Goal: Navigation & Orientation: Locate item on page

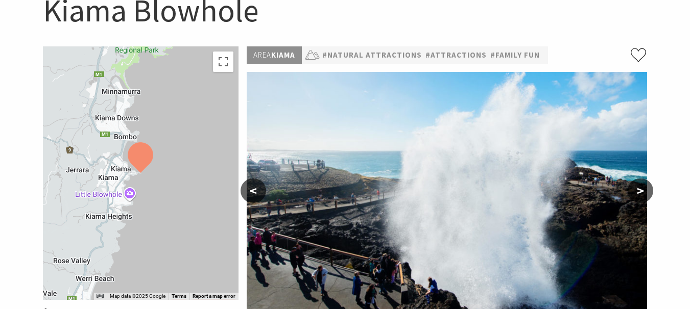
scroll to position [204, 0]
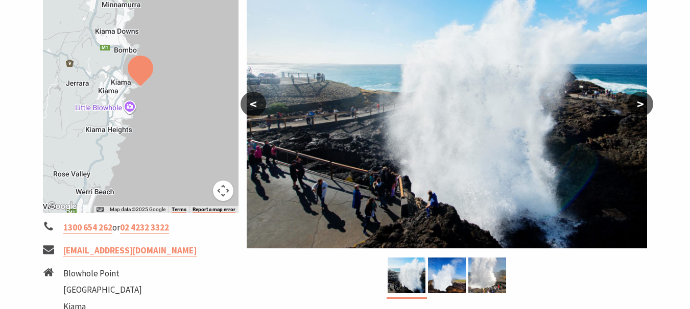
click at [641, 102] on button ">" at bounding box center [640, 104] width 26 height 25
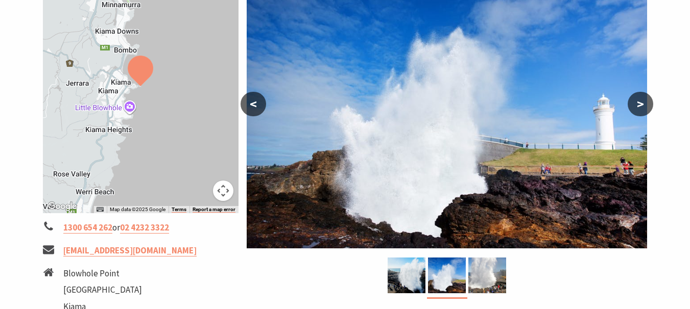
click at [253, 106] on button "<" at bounding box center [253, 104] width 26 height 25
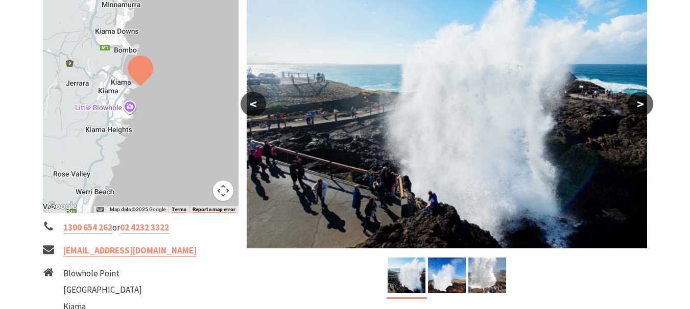
click at [253, 106] on button "<" at bounding box center [253, 104] width 26 height 25
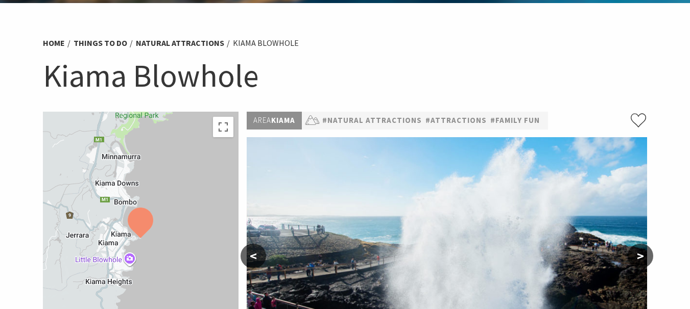
scroll to position [51, 0]
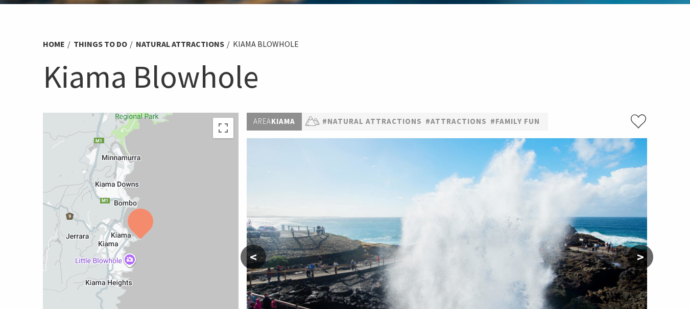
click at [169, 184] on div at bounding box center [141, 240] width 196 height 254
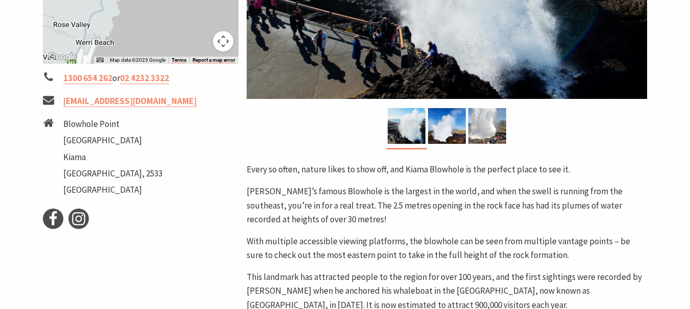
scroll to position [102, 0]
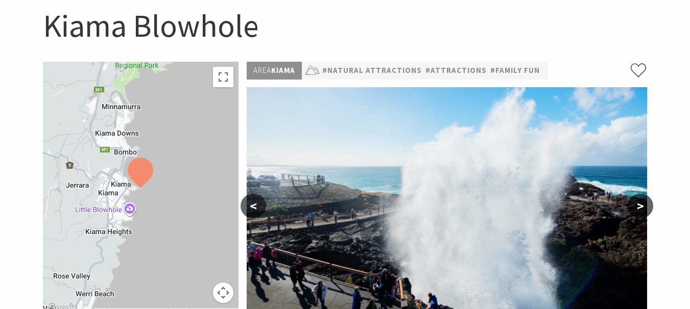
click at [76, 116] on div at bounding box center [141, 189] width 196 height 254
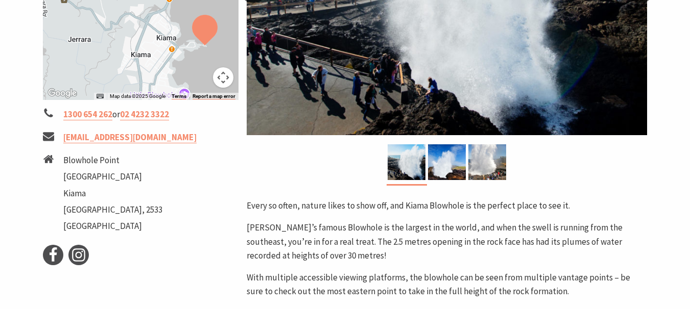
scroll to position [255, 0]
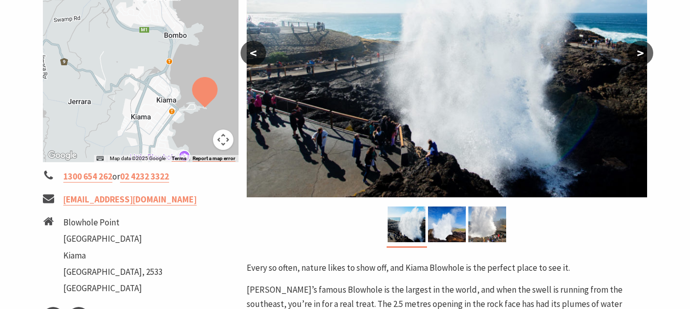
click at [220, 139] on button "Map camera controls" at bounding box center [223, 140] width 20 height 20
click at [220, 141] on button "Map camera controls" at bounding box center [223, 140] width 20 height 20
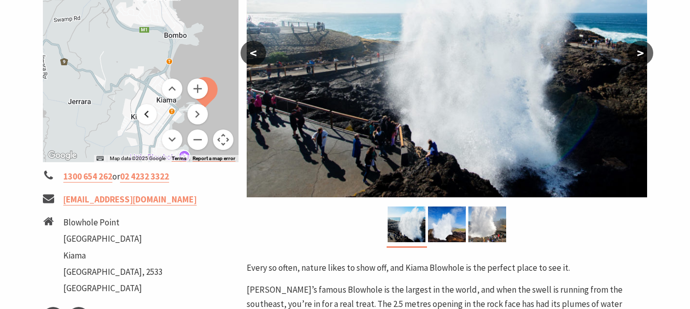
click at [141, 114] on button "Move left" at bounding box center [146, 114] width 20 height 20
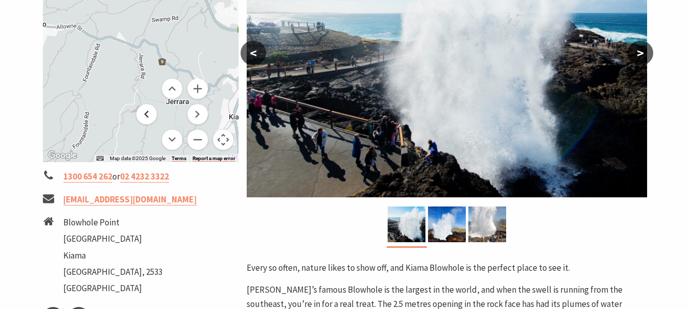
click at [144, 112] on button "Move left" at bounding box center [146, 114] width 20 height 20
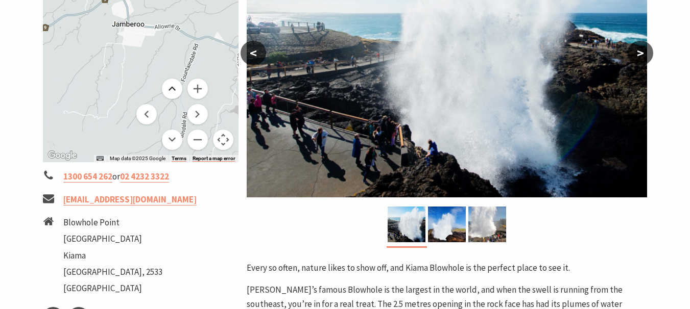
click at [177, 87] on button "Move up" at bounding box center [172, 89] width 20 height 20
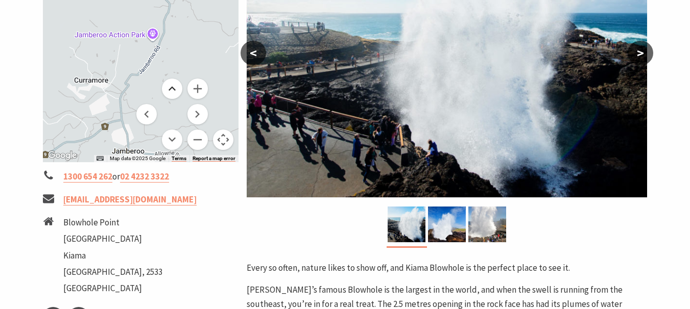
click at [177, 90] on button "Move up" at bounding box center [172, 89] width 20 height 20
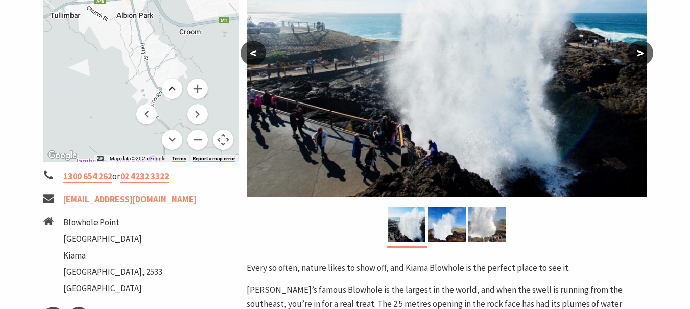
click at [177, 91] on button "Move up" at bounding box center [172, 89] width 20 height 20
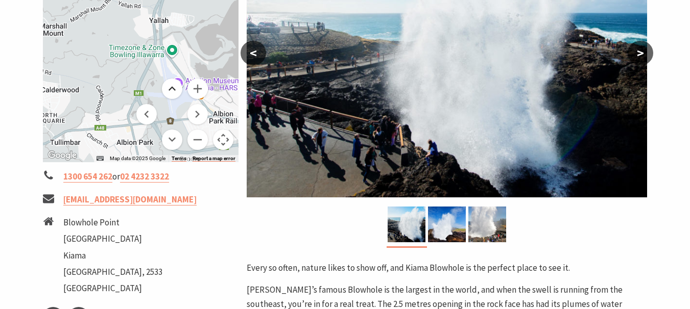
click at [177, 93] on button "Move up" at bounding box center [172, 89] width 20 height 20
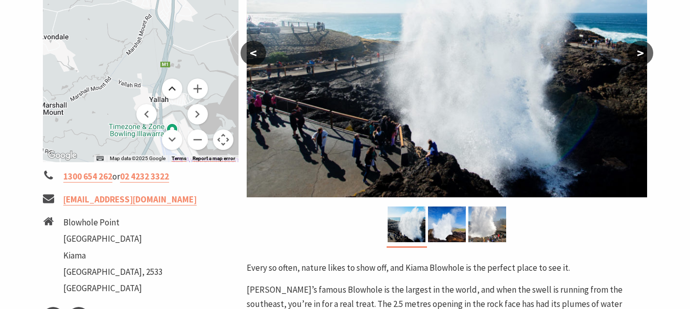
click at [177, 93] on button "Move up" at bounding box center [172, 89] width 20 height 20
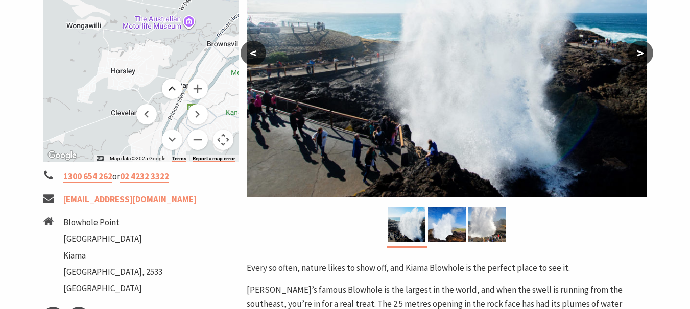
click at [177, 93] on button "Move up" at bounding box center [172, 89] width 20 height 20
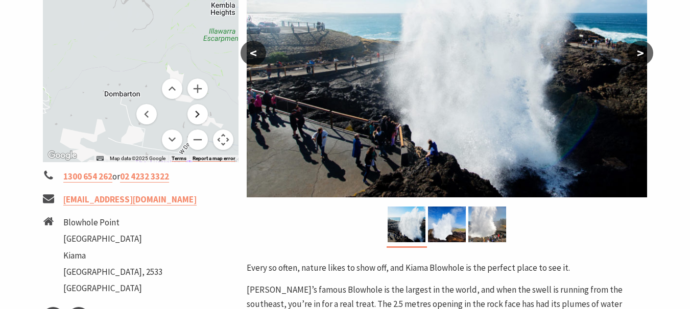
click at [201, 113] on button "Move right" at bounding box center [197, 114] width 20 height 20
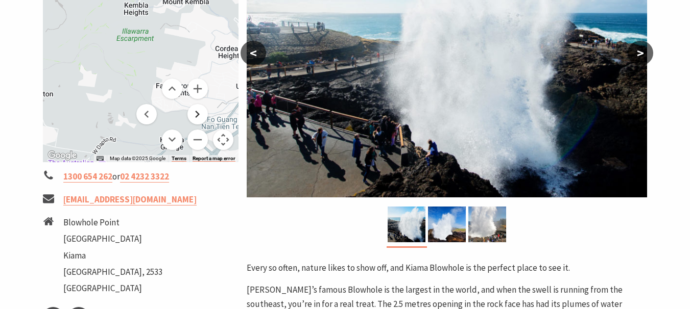
click at [201, 113] on button "Move right" at bounding box center [197, 114] width 20 height 20
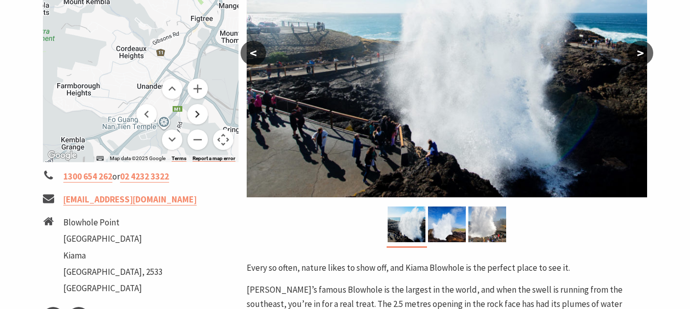
click at [201, 113] on button "Move right" at bounding box center [197, 114] width 20 height 20
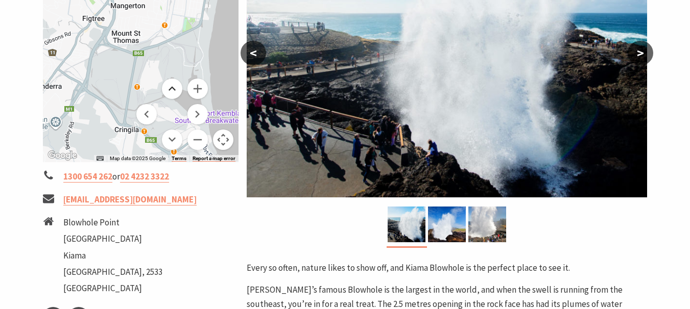
click at [171, 87] on button "Move up" at bounding box center [172, 89] width 20 height 20
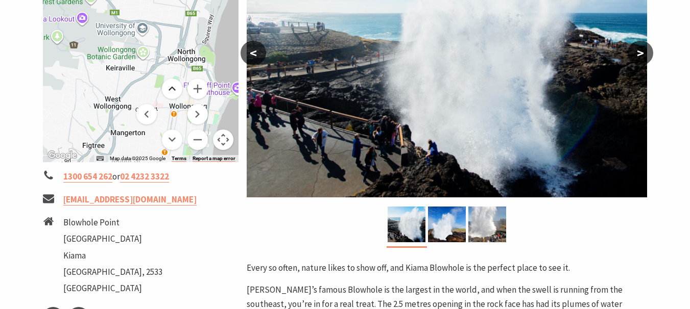
click at [171, 87] on button "Move up" at bounding box center [172, 89] width 20 height 20
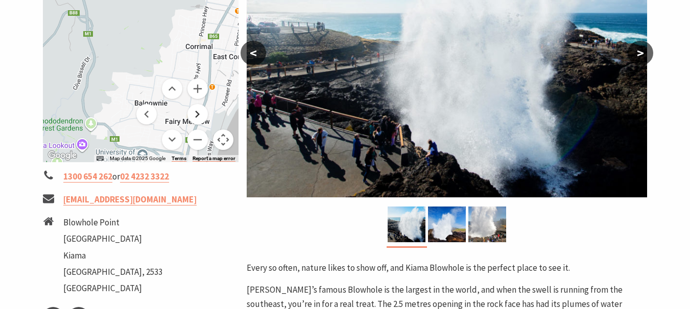
click at [204, 112] on button "Move right" at bounding box center [197, 114] width 20 height 20
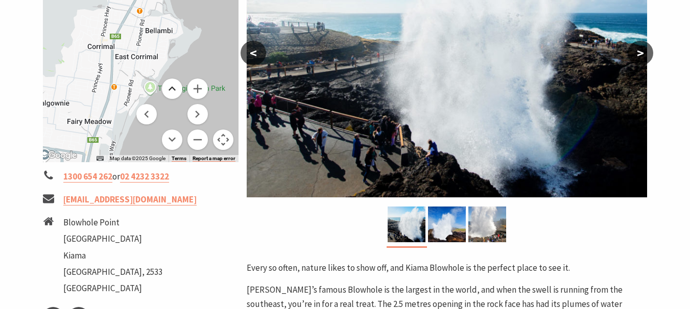
click at [174, 89] on button "Move up" at bounding box center [172, 89] width 20 height 20
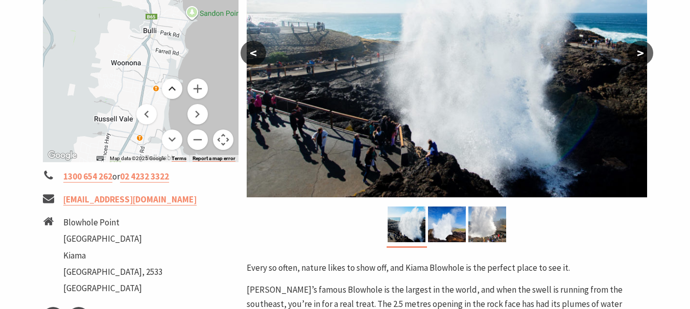
click at [174, 89] on button "Move up" at bounding box center [172, 89] width 20 height 20
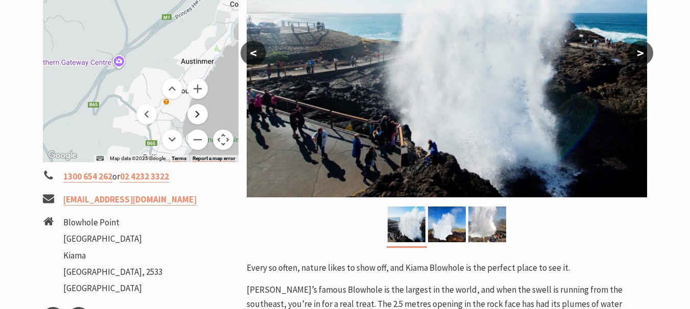
click at [193, 112] on button "Move right" at bounding box center [197, 114] width 20 height 20
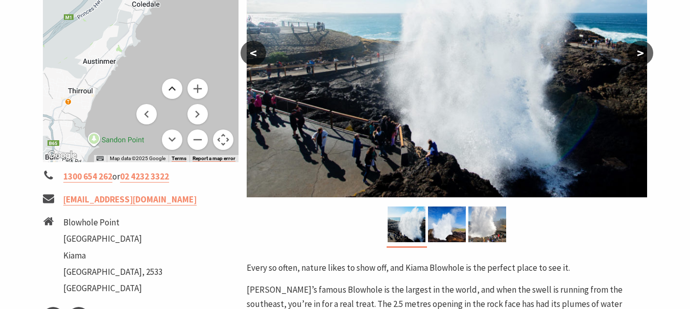
click at [176, 90] on button "Move up" at bounding box center [172, 89] width 20 height 20
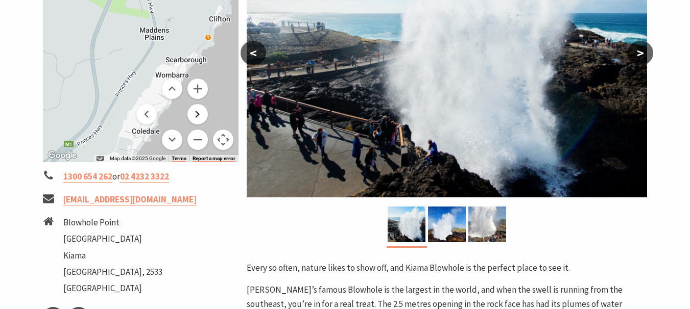
click at [194, 117] on button "Move right" at bounding box center [197, 114] width 20 height 20
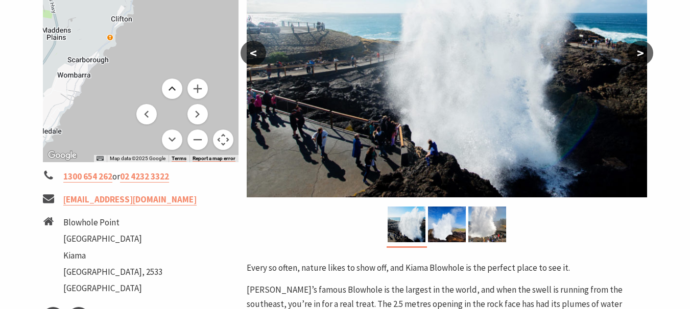
click at [173, 93] on button "Move up" at bounding box center [172, 89] width 20 height 20
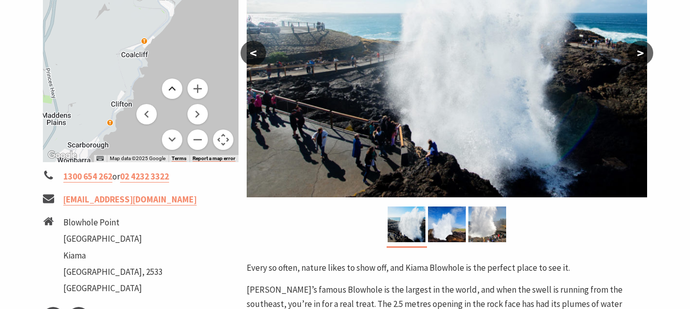
click at [173, 93] on button "Move up" at bounding box center [172, 89] width 20 height 20
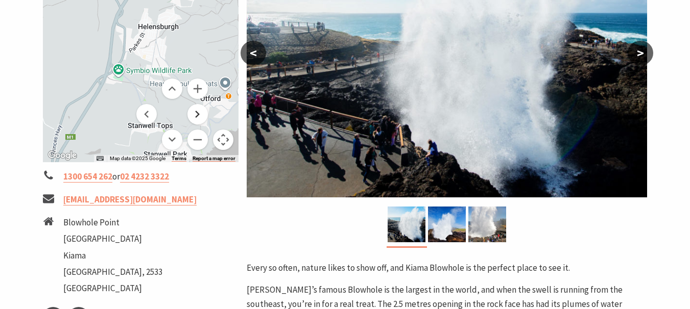
click at [203, 115] on button "Move right" at bounding box center [197, 114] width 20 height 20
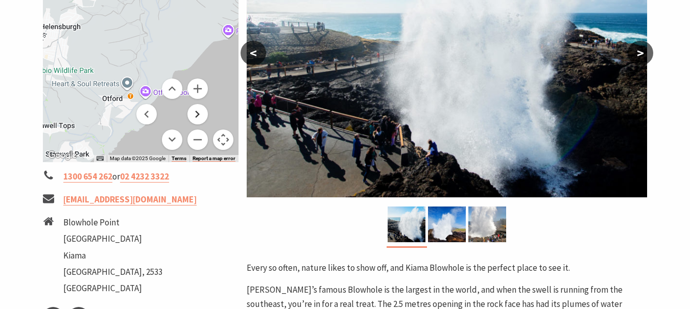
click at [203, 115] on button "Move right" at bounding box center [197, 114] width 20 height 20
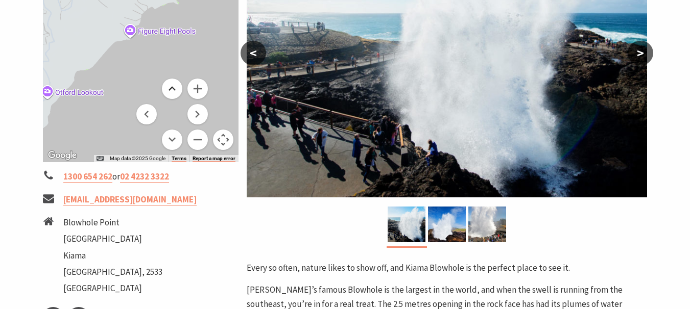
click at [178, 89] on button "Move up" at bounding box center [172, 89] width 20 height 20
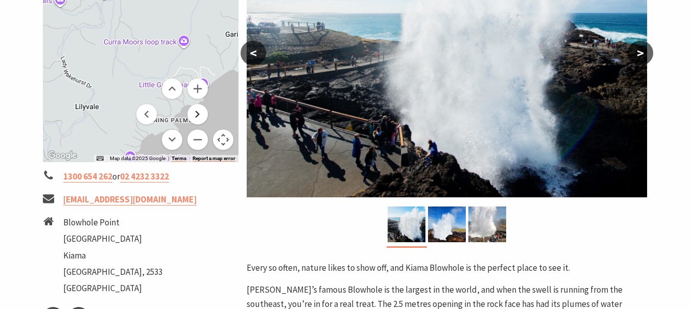
click at [204, 114] on button "Move right" at bounding box center [197, 114] width 20 height 20
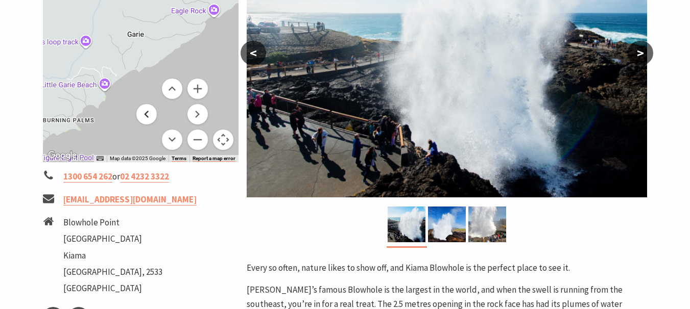
click at [147, 108] on button "Move left" at bounding box center [146, 114] width 20 height 20
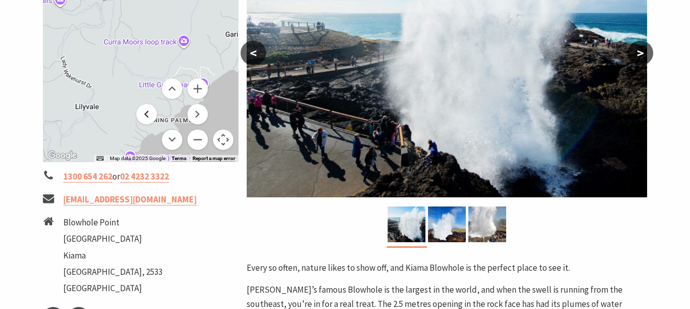
click at [147, 108] on button "Move left" at bounding box center [146, 114] width 20 height 20
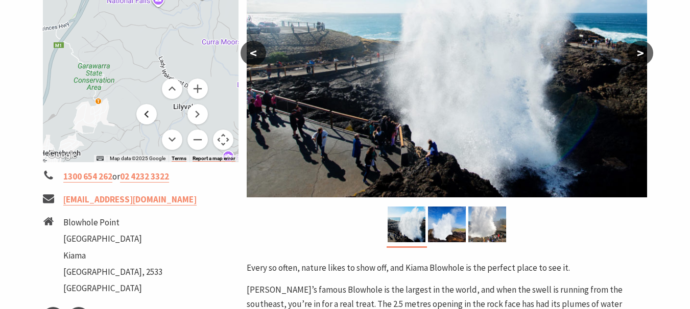
click at [147, 108] on button "Move left" at bounding box center [146, 114] width 20 height 20
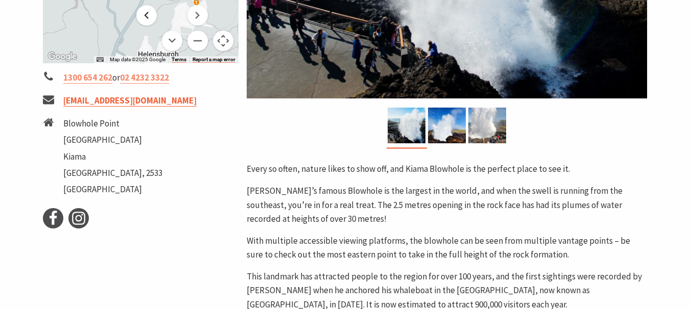
scroll to position [357, 0]
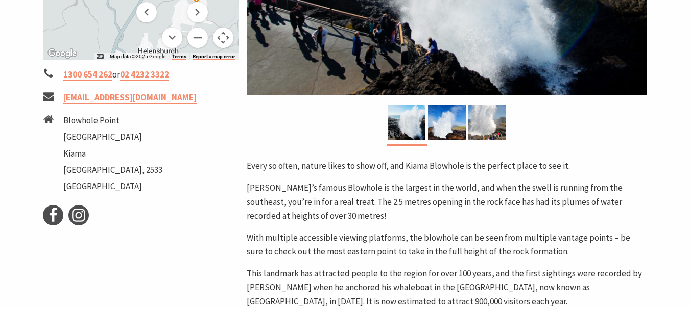
click at [61, 52] on img "Open this area in Google Maps (opens a new window)" at bounding box center [62, 53] width 34 height 13
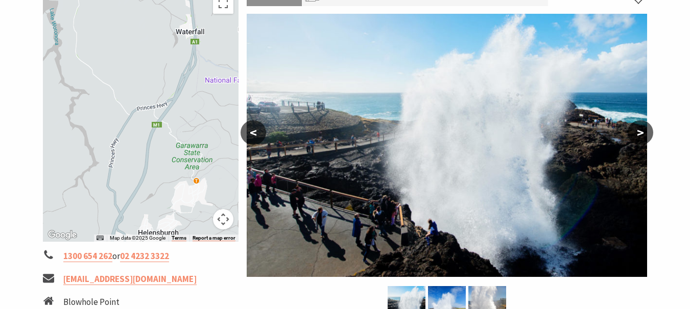
scroll to position [153, 0]
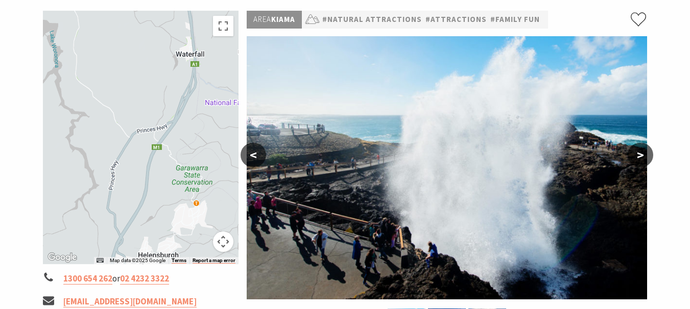
click at [440, 240] on img at bounding box center [447, 167] width 400 height 263
click at [247, 157] on button "<" at bounding box center [253, 155] width 26 height 25
click at [252, 152] on button "<" at bounding box center [253, 155] width 26 height 25
click at [253, 156] on button "<" at bounding box center [253, 155] width 26 height 25
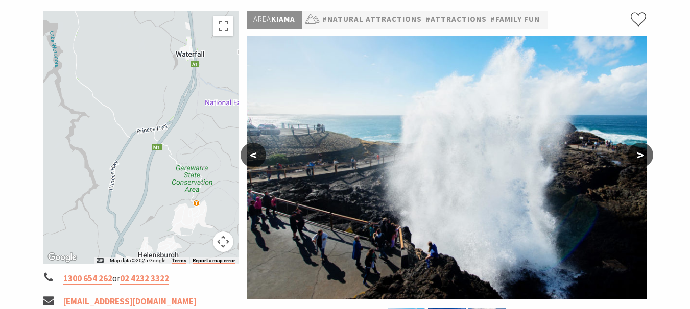
click at [637, 148] on button ">" at bounding box center [640, 155] width 26 height 25
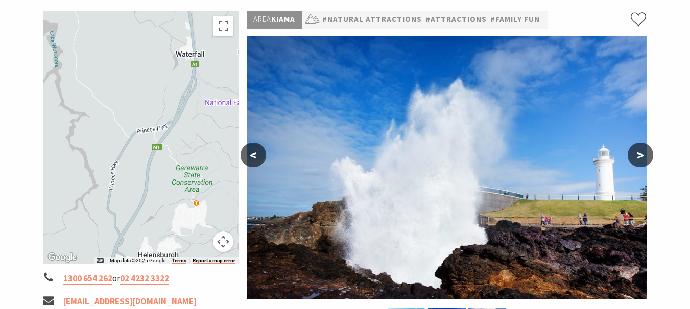
click at [637, 148] on button ">" at bounding box center [640, 155] width 26 height 25
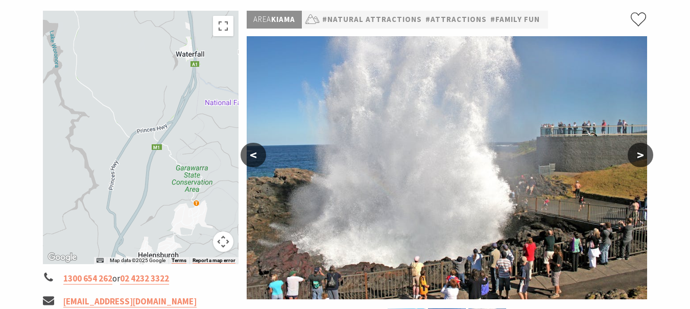
click at [639, 154] on button ">" at bounding box center [640, 155] width 26 height 25
click at [640, 159] on button ">" at bounding box center [640, 155] width 26 height 25
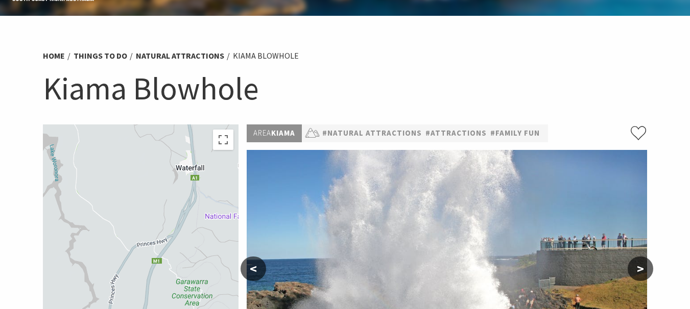
scroll to position [0, 0]
